Goal: Communication & Community: Answer question/provide support

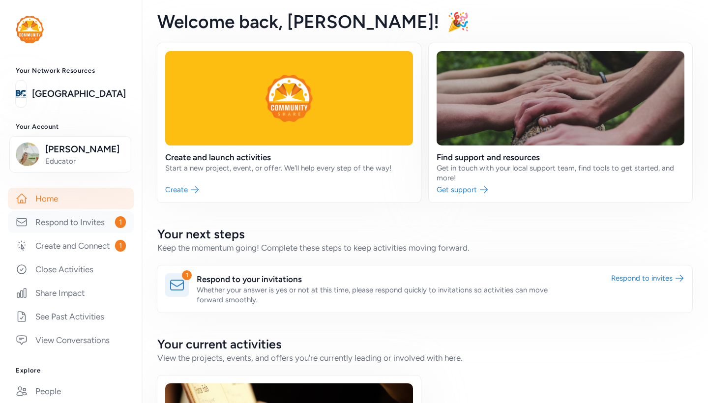
click at [93, 222] on link "Respond to Invites 1" at bounding box center [71, 222] width 126 height 22
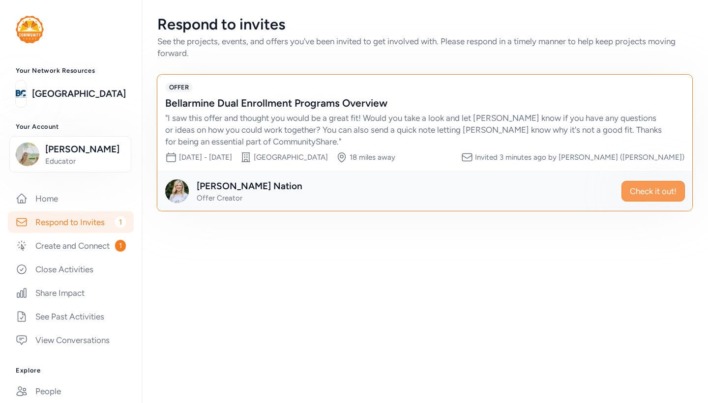
click at [645, 194] on span "Check it out!" at bounding box center [653, 191] width 47 height 12
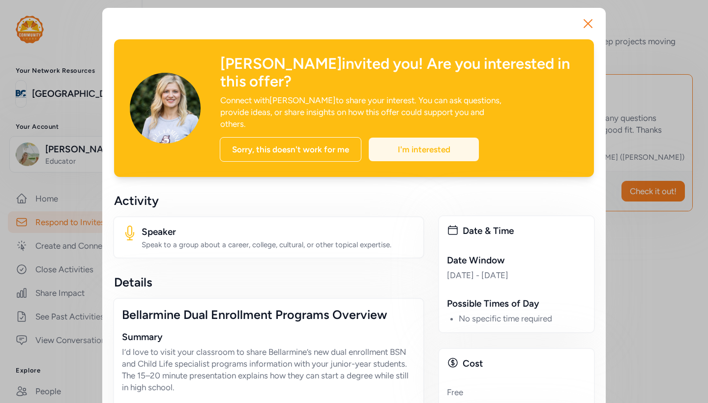
click at [419, 138] on div "I'm interested" at bounding box center [424, 150] width 110 height 24
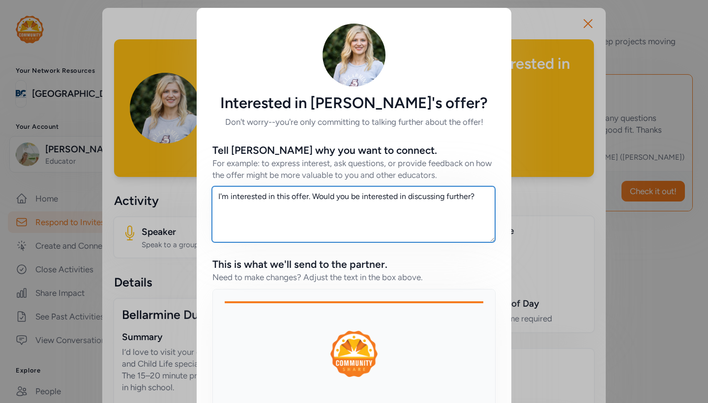
click at [300, 211] on textarea "I'm interested in this offer. Would you be interested in discussing further?" at bounding box center [353, 214] width 283 height 56
type textarea "I'm interested in this offer. Would you be interested in discussi"
drag, startPoint x: 466, startPoint y: 200, endPoint x: 192, endPoint y: 199, distance: 273.4
click at [192, 199] on div "Interested in [PERSON_NAME]'s offer? Don't worry--you're only committing to tal…" at bounding box center [354, 268] width 708 height 537
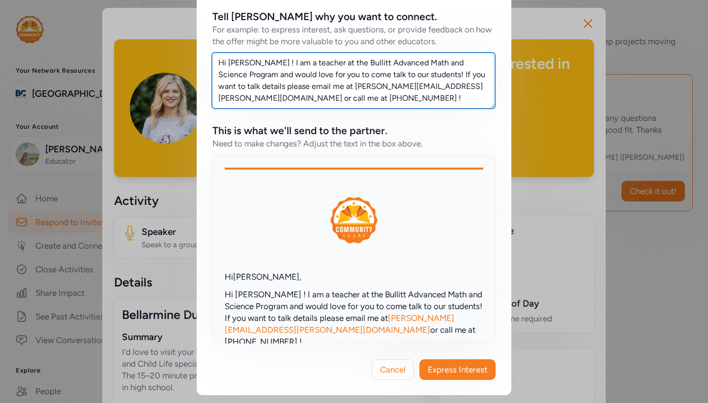
scroll to position [134, 0]
type textarea "Hi [PERSON_NAME] ! I am a teacher at the Bullitt Advanced Math and Science Prog…"
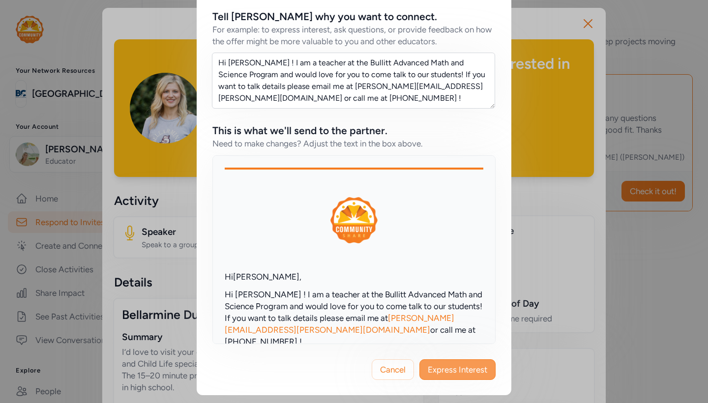
click at [436, 367] on span "Express Interest" at bounding box center [458, 370] width 60 height 12
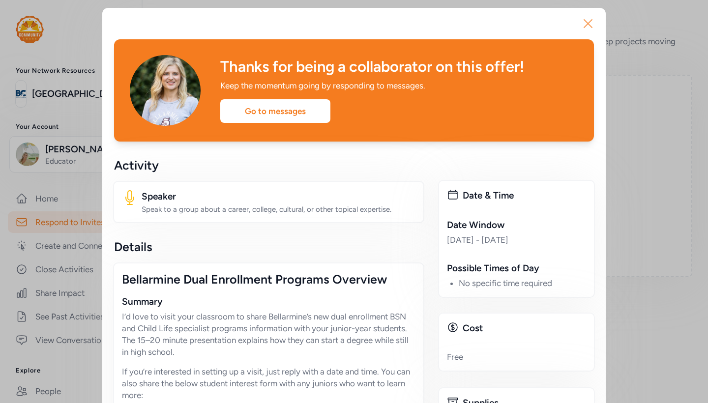
click at [593, 16] on icon "button" at bounding box center [588, 24] width 16 height 16
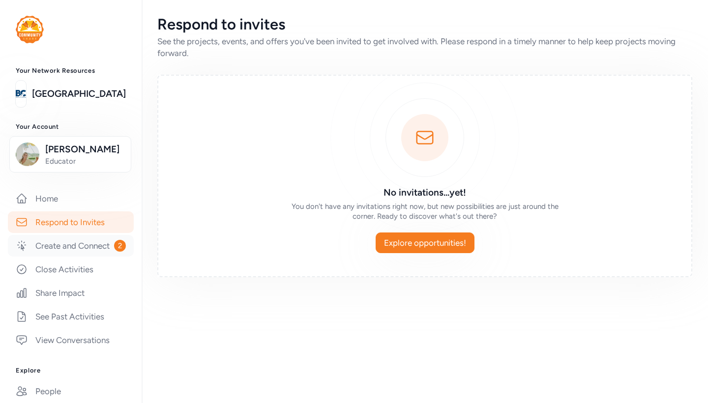
click at [87, 247] on link "Create and Connect 2" at bounding box center [71, 246] width 126 height 22
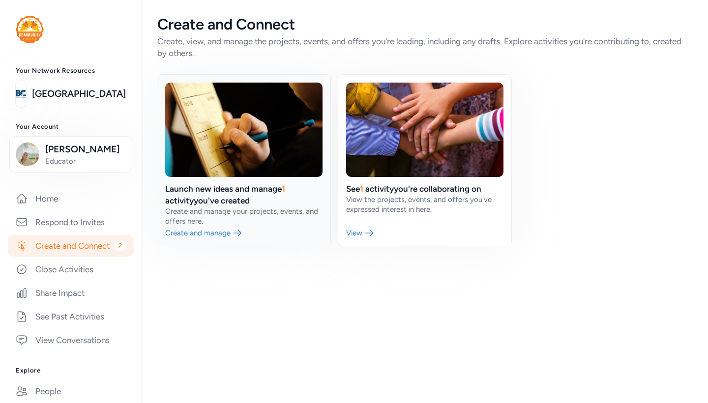
click at [232, 205] on link at bounding box center [243, 160] width 173 height 171
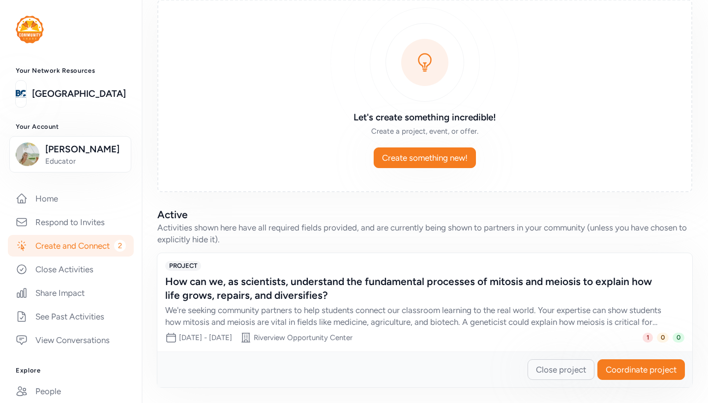
scroll to position [63, 0]
click at [70, 247] on link "Create and Connect 2" at bounding box center [71, 246] width 126 height 22
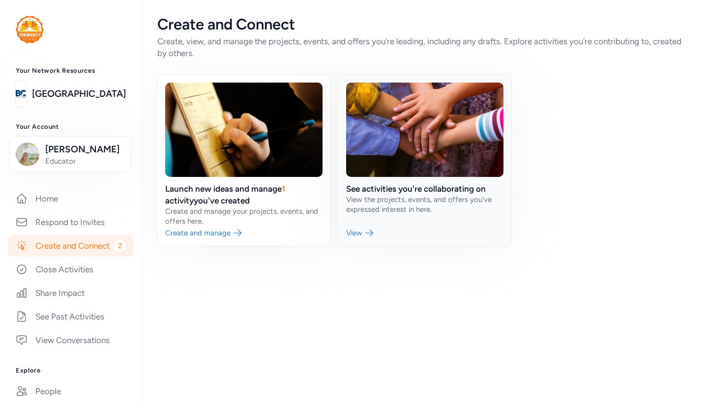
click at [395, 205] on link at bounding box center [424, 160] width 173 height 171
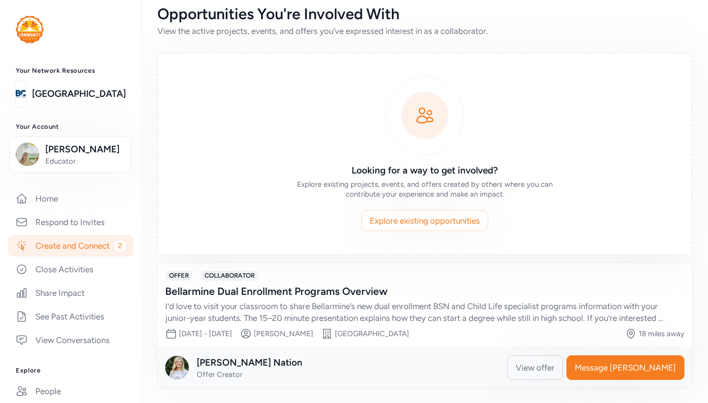
scroll to position [10, 0]
click at [67, 202] on link "Home" at bounding box center [71, 199] width 126 height 22
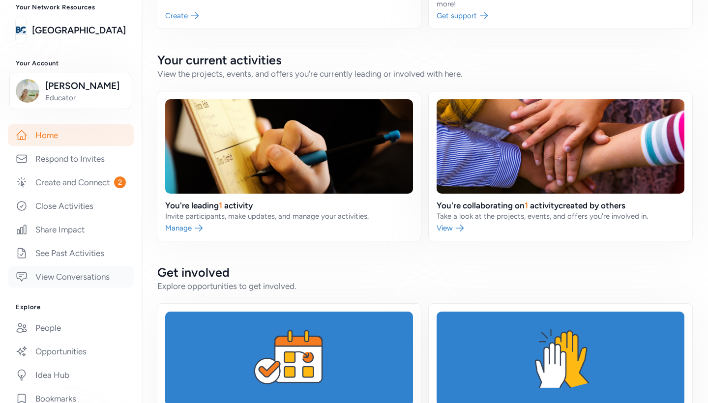
scroll to position [70, 0]
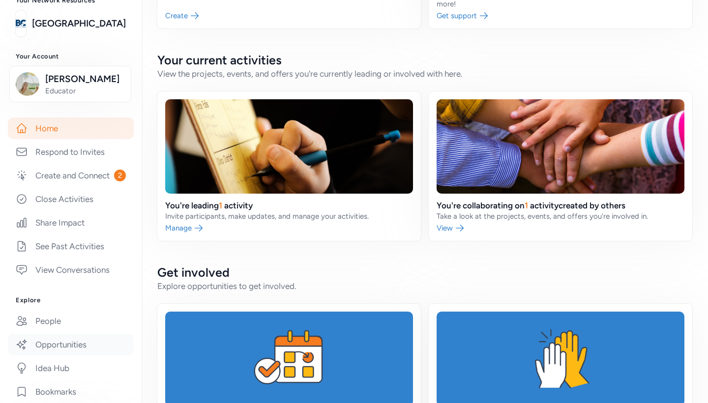
click at [55, 343] on link "Opportunities" at bounding box center [71, 345] width 126 height 22
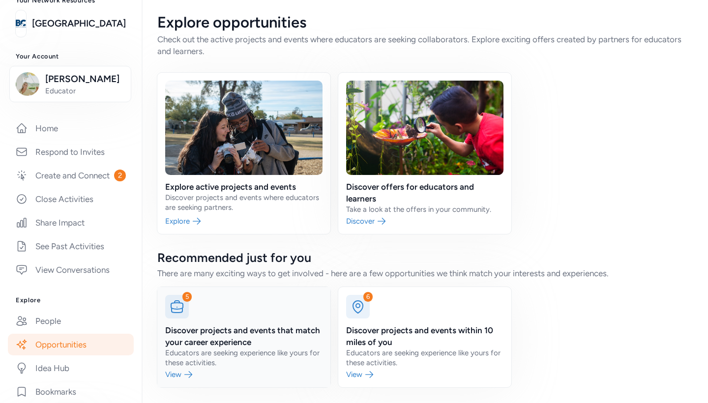
scroll to position [2, 0]
click at [409, 350] on link at bounding box center [424, 337] width 173 height 100
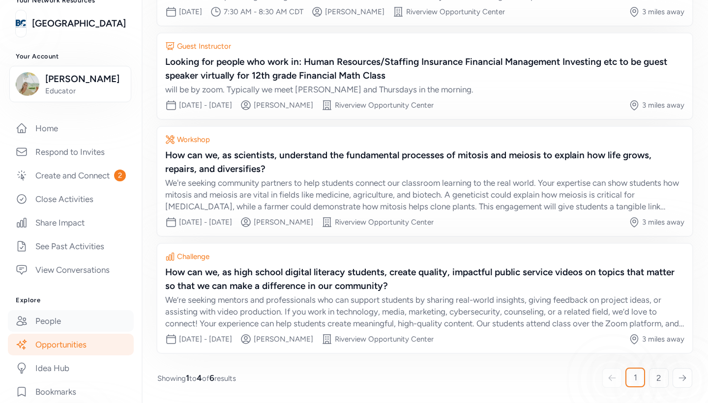
click at [97, 322] on link "People" at bounding box center [71, 321] width 126 height 22
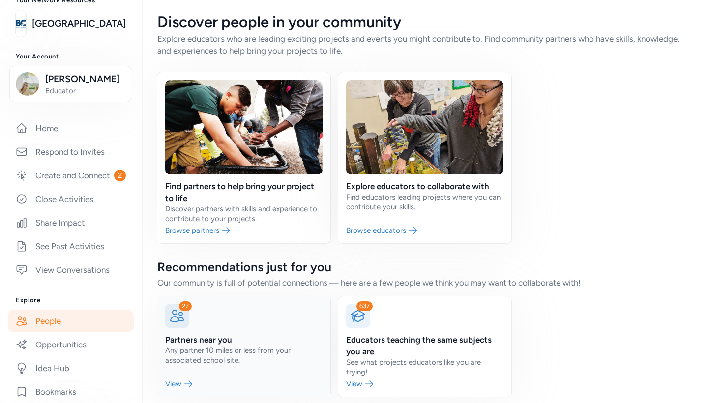
scroll to position [2, 0]
click at [273, 324] on link at bounding box center [243, 347] width 173 height 100
